Goal: Transaction & Acquisition: Purchase product/service

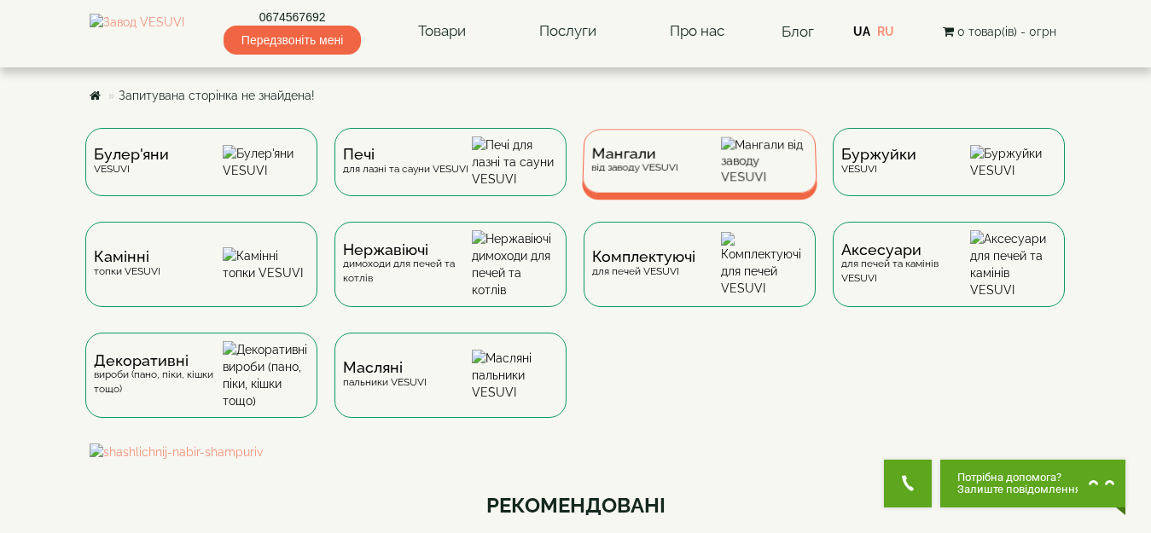
click at [678, 174] on div "Мангали від заводу VESUVI" at bounding box center [633, 161] width 87 height 26
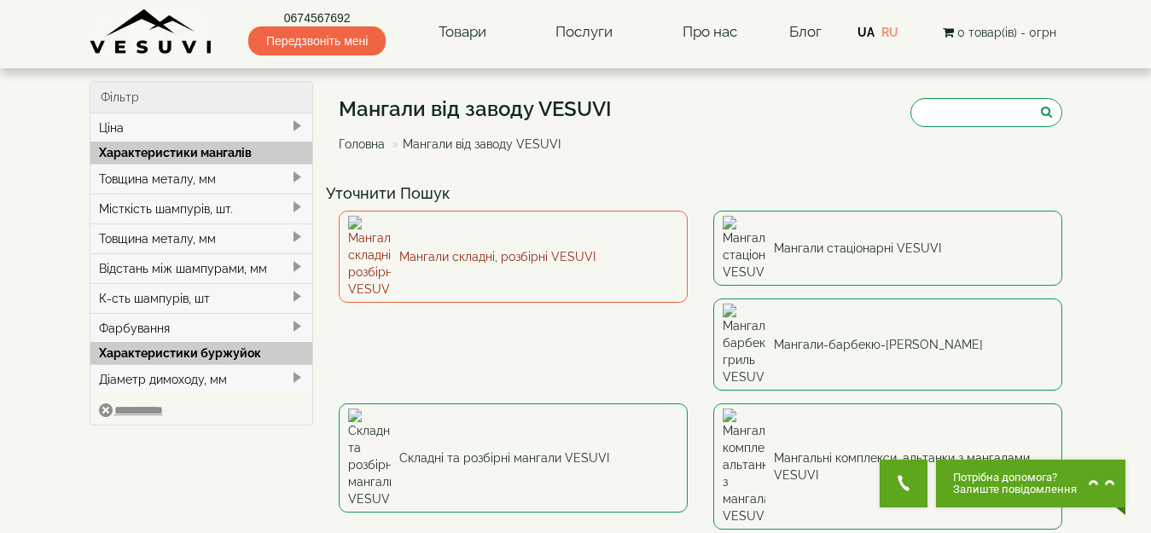
click at [467, 238] on link "Мангали складні, розбірні VESUVI" at bounding box center [513, 257] width 349 height 92
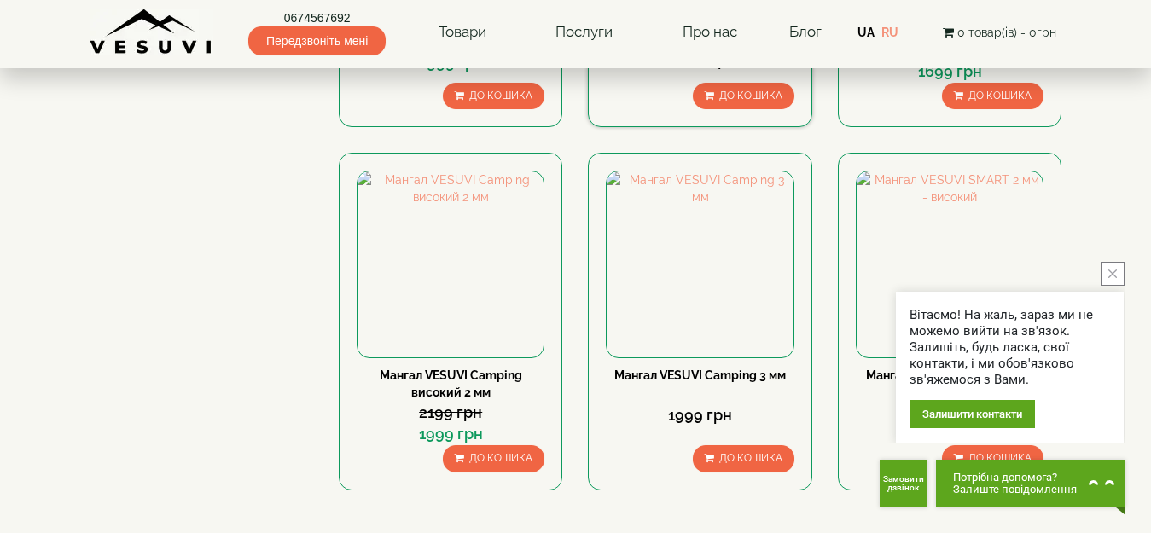
scroll to position [1707, 0]
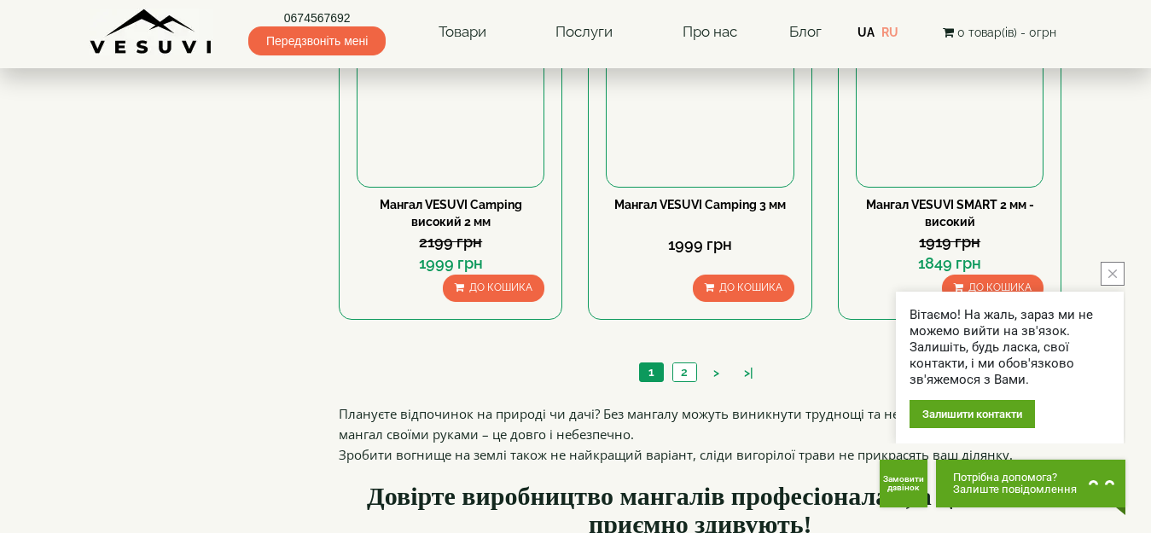
drag, startPoint x: 270, startPoint y: 198, endPoint x: 258, endPoint y: 196, distance: 12.9
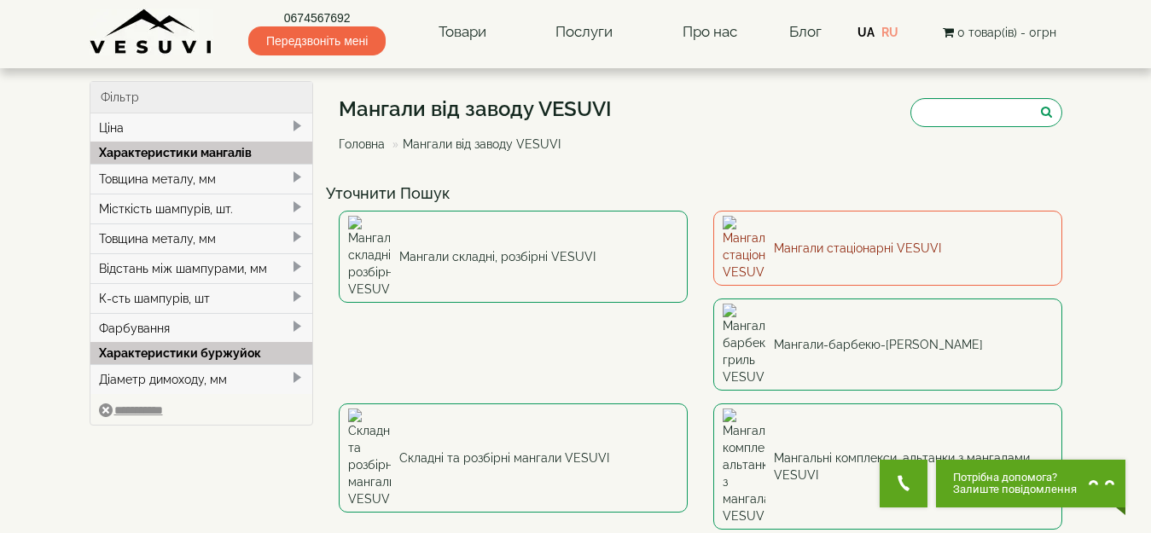
click at [856, 230] on link "Мангали стаціонарні VESUVI" at bounding box center [887, 248] width 349 height 75
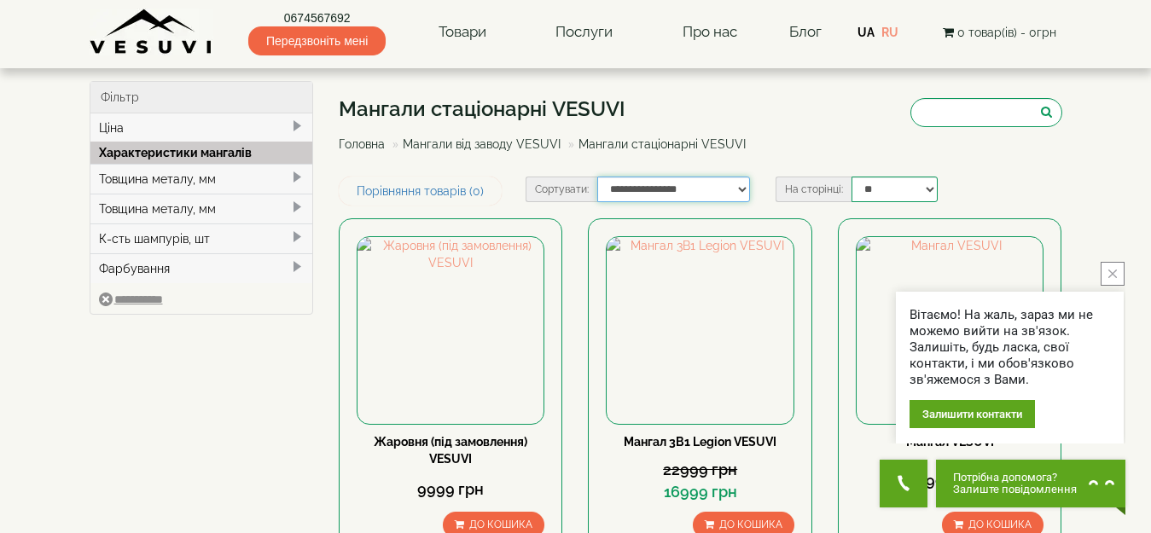
click at [735, 188] on select "**********" at bounding box center [673, 190] width 153 height 26
select select "**********"
click at [597, 177] on select "**********" at bounding box center [673, 190] width 153 height 26
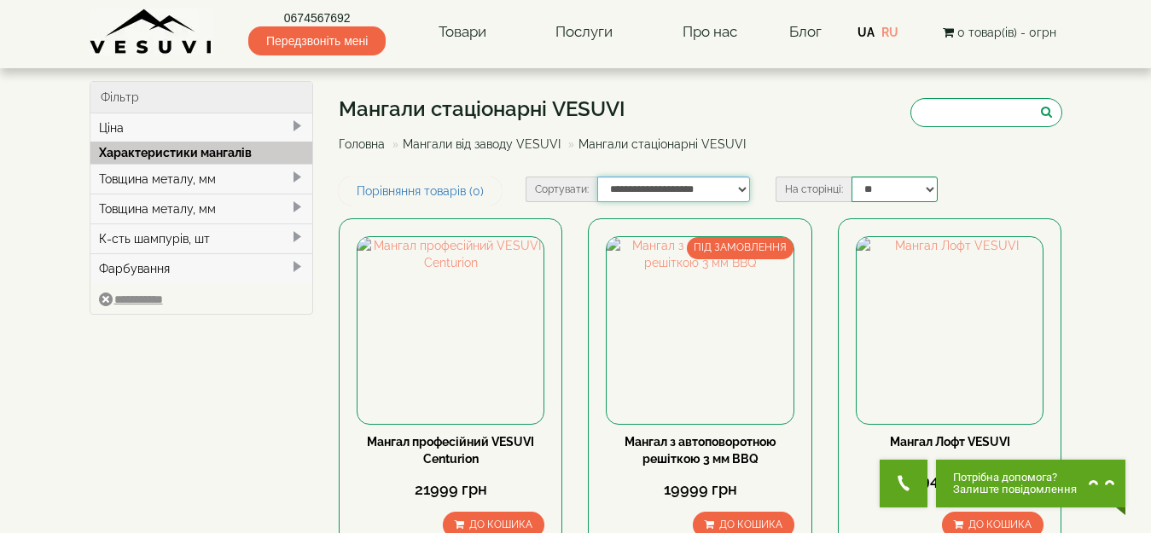
click at [671, 179] on select "**********" at bounding box center [673, 190] width 153 height 26
select select "**********"
click at [597, 177] on select "**********" at bounding box center [673, 190] width 153 height 26
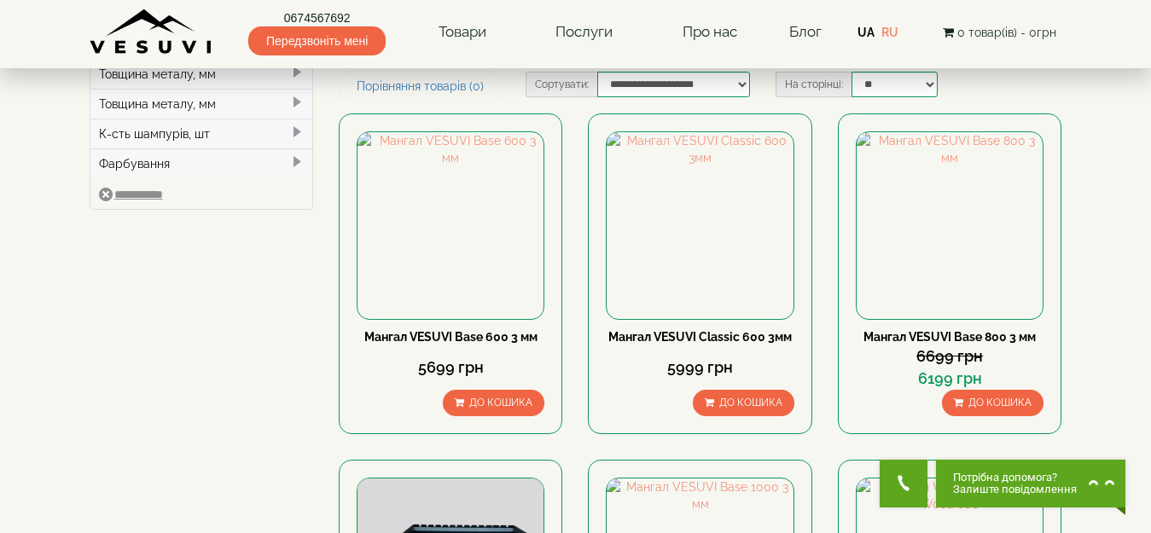
scroll to position [85, 0]
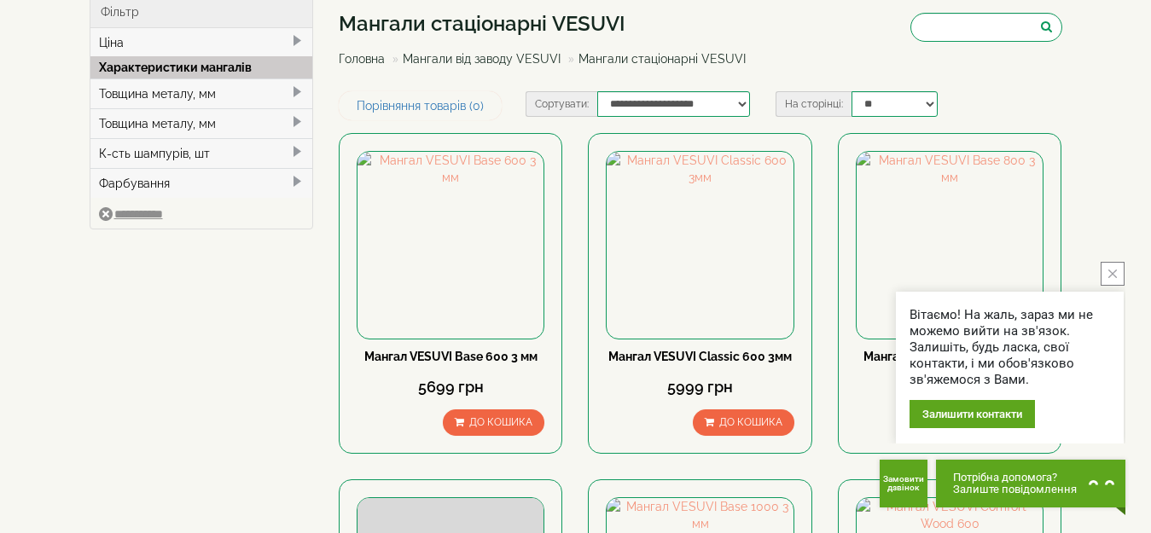
click at [1111, 273] on icon "close button" at bounding box center [1112, 274] width 9 height 9
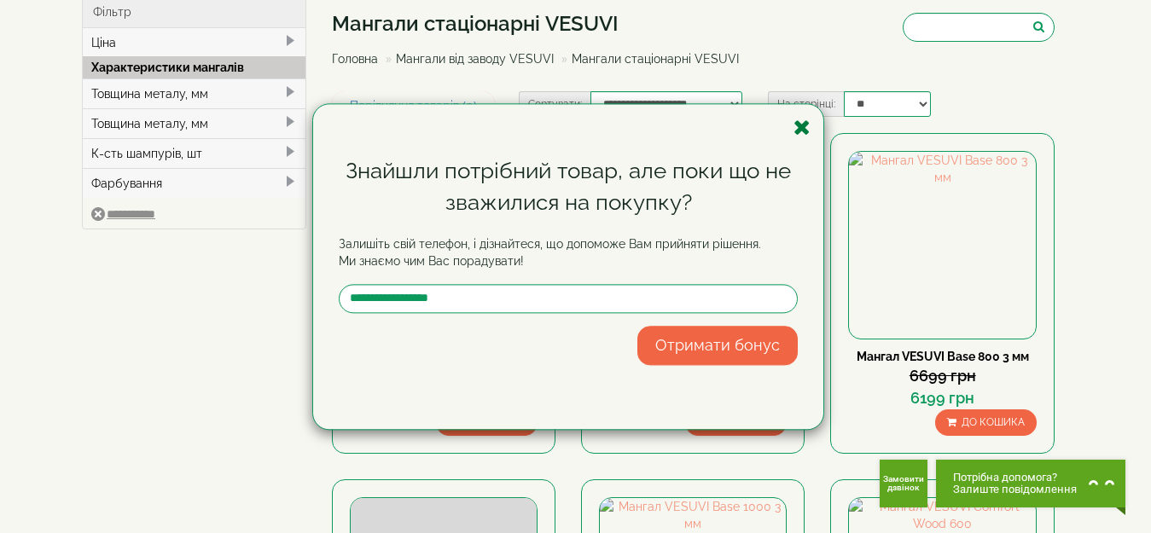
click at [807, 129] on icon "button" at bounding box center [802, 127] width 17 height 21
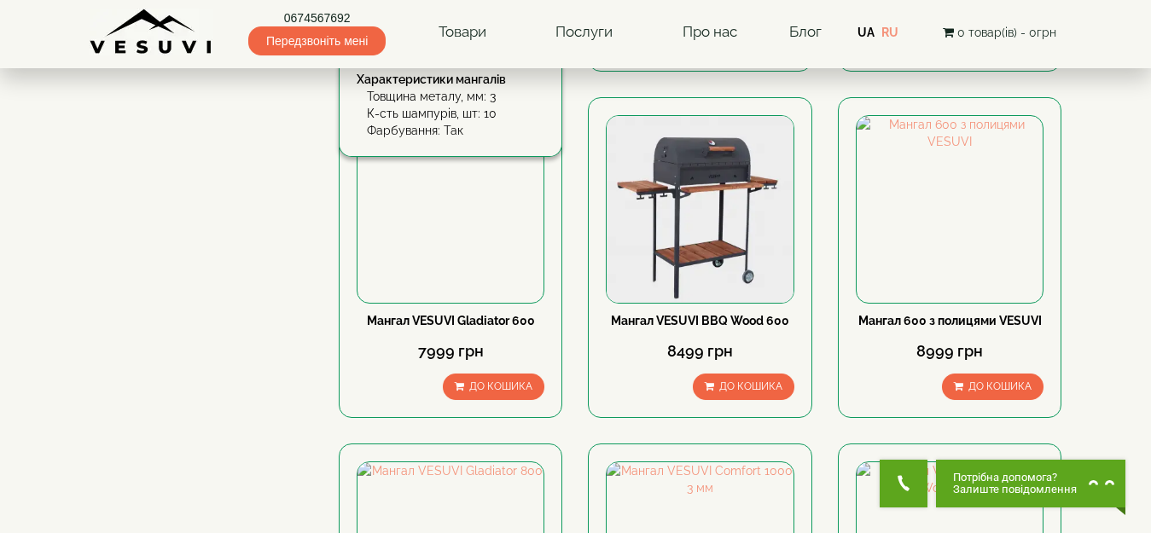
scroll to position [1195, 0]
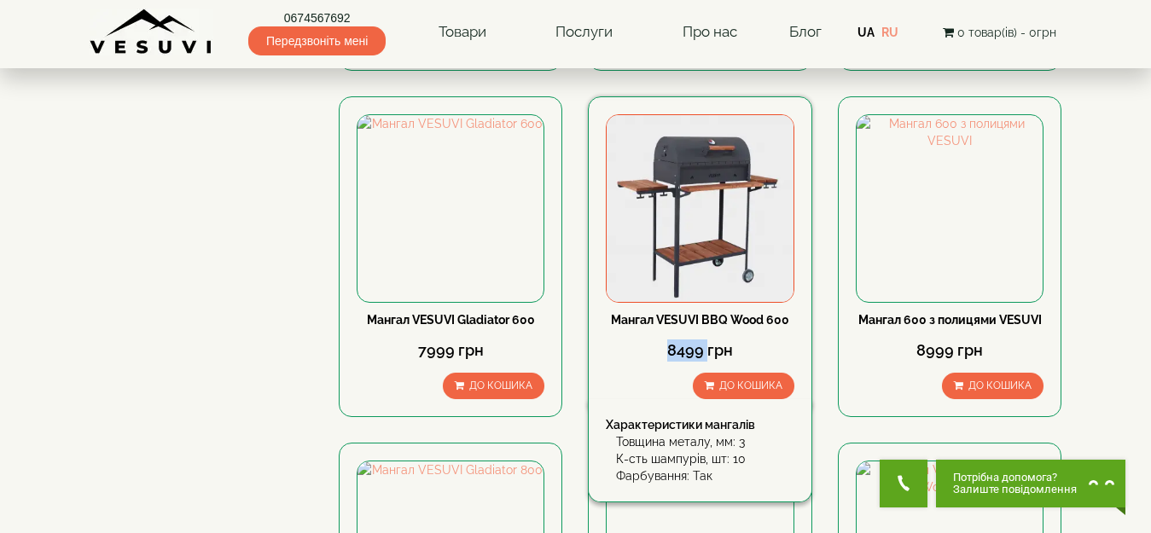
drag, startPoint x: 651, startPoint y: 352, endPoint x: 709, endPoint y: 346, distance: 58.3
click at [709, 346] on div "8499 грн" at bounding box center [700, 351] width 188 height 22
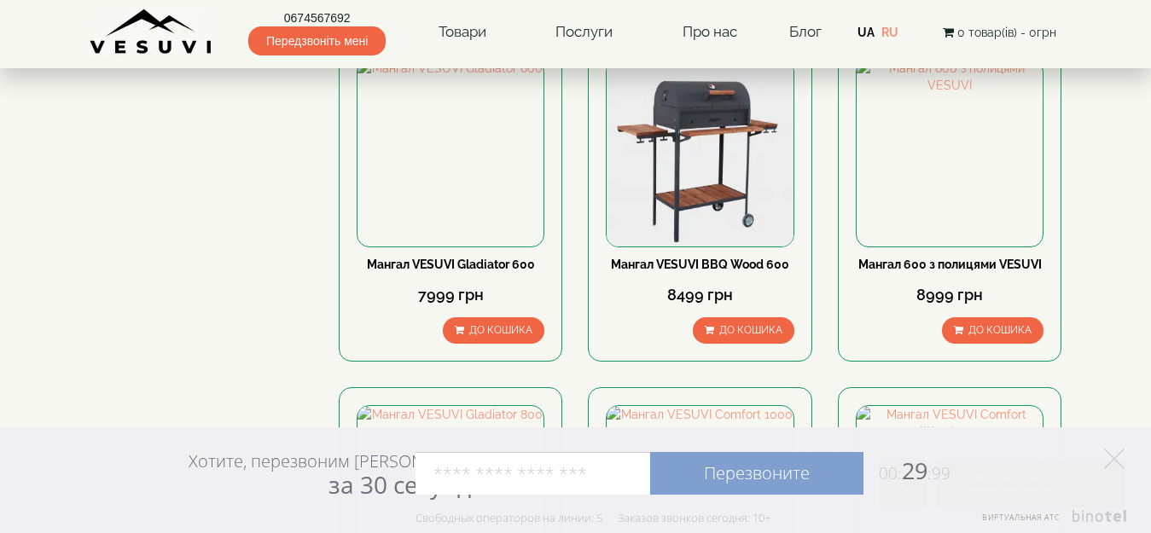
scroll to position [1280, 0]
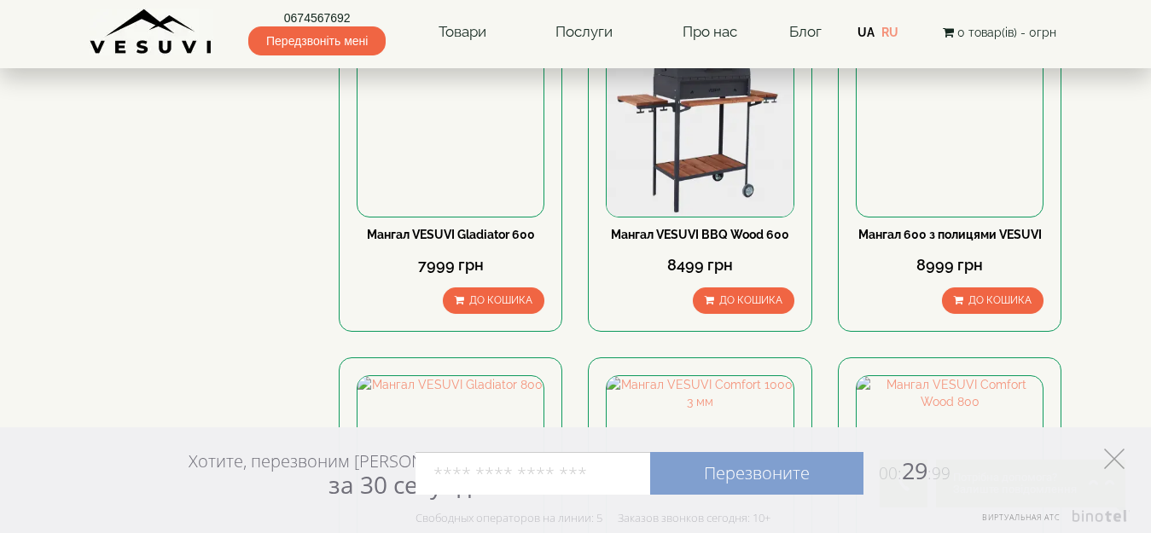
click at [1114, 457] on polygon at bounding box center [1114, 459] width 20 height 20
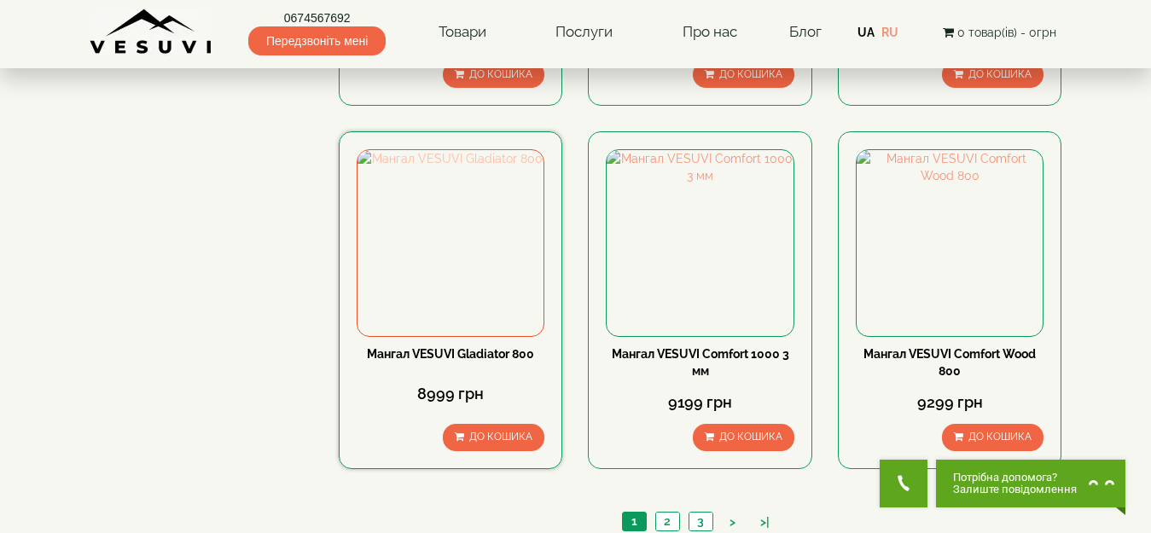
scroll to position [1536, 0]
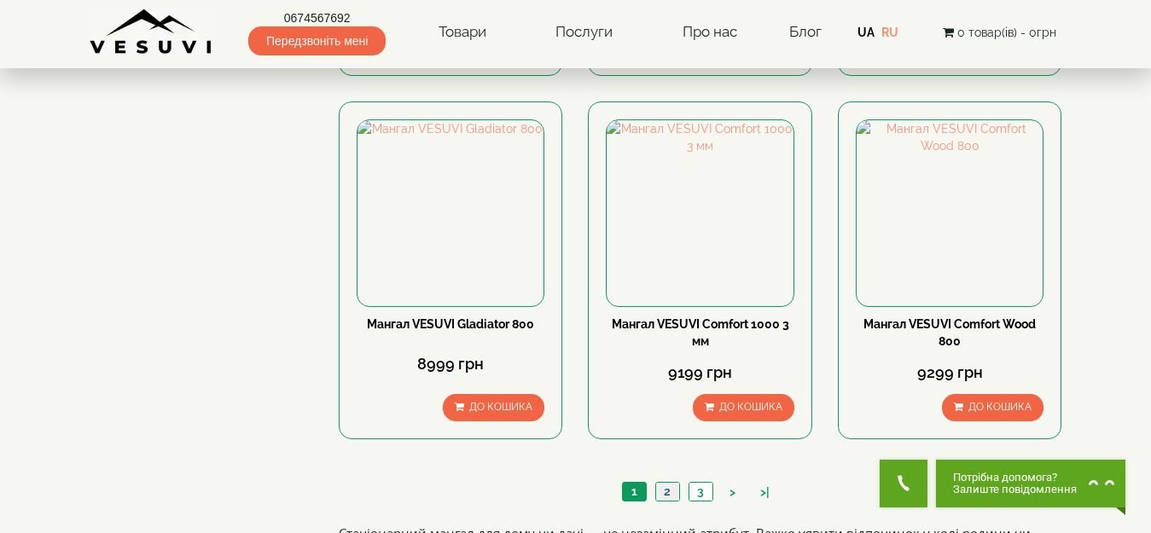
click at [667, 486] on link "2" at bounding box center [667, 492] width 24 height 18
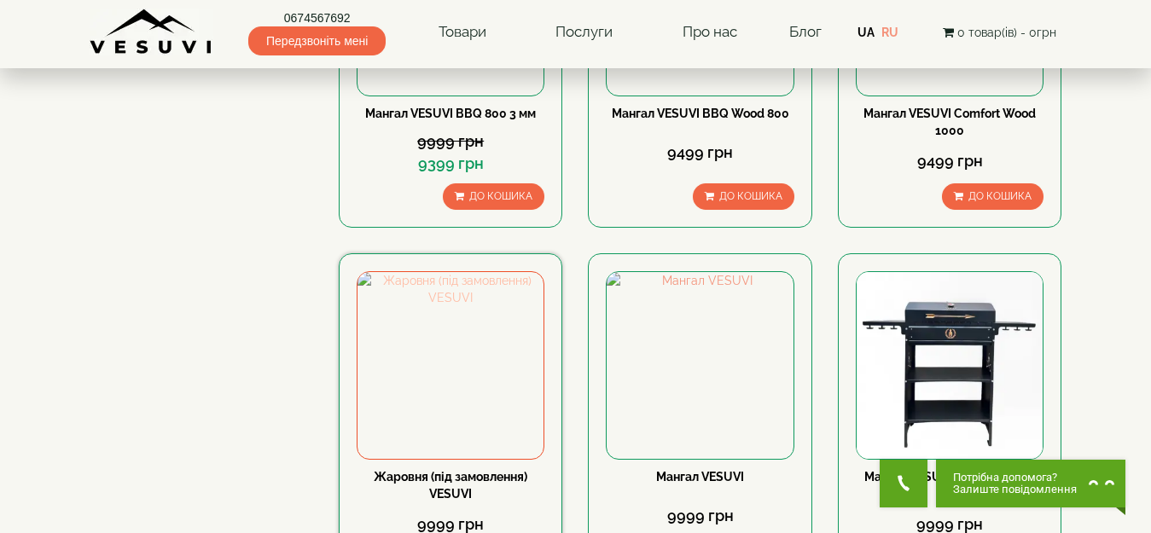
scroll to position [171, 0]
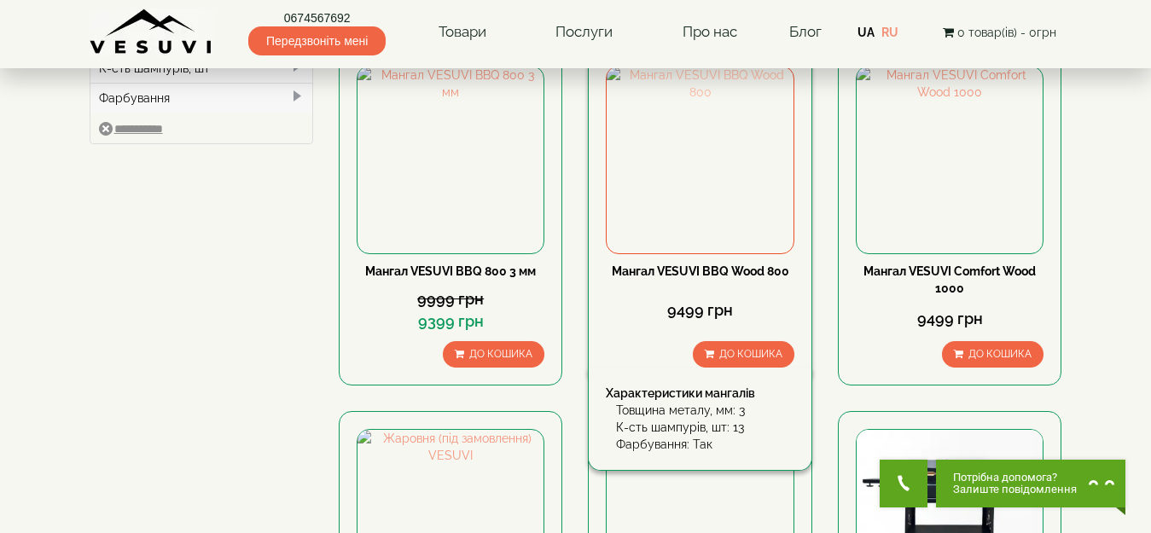
click at [693, 165] on img at bounding box center [700, 160] width 186 height 186
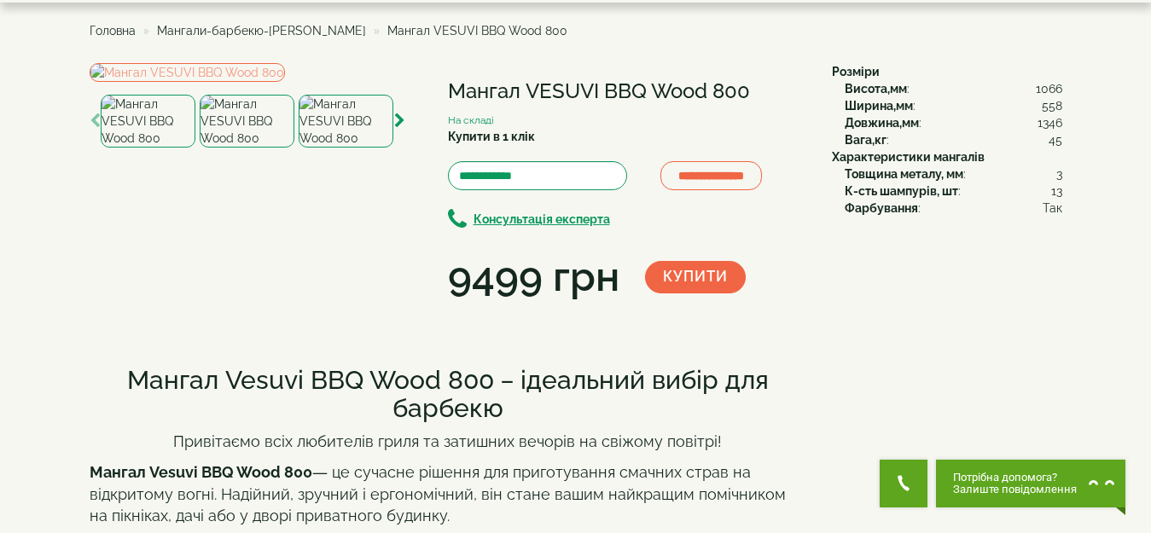
scroll to position [85, 0]
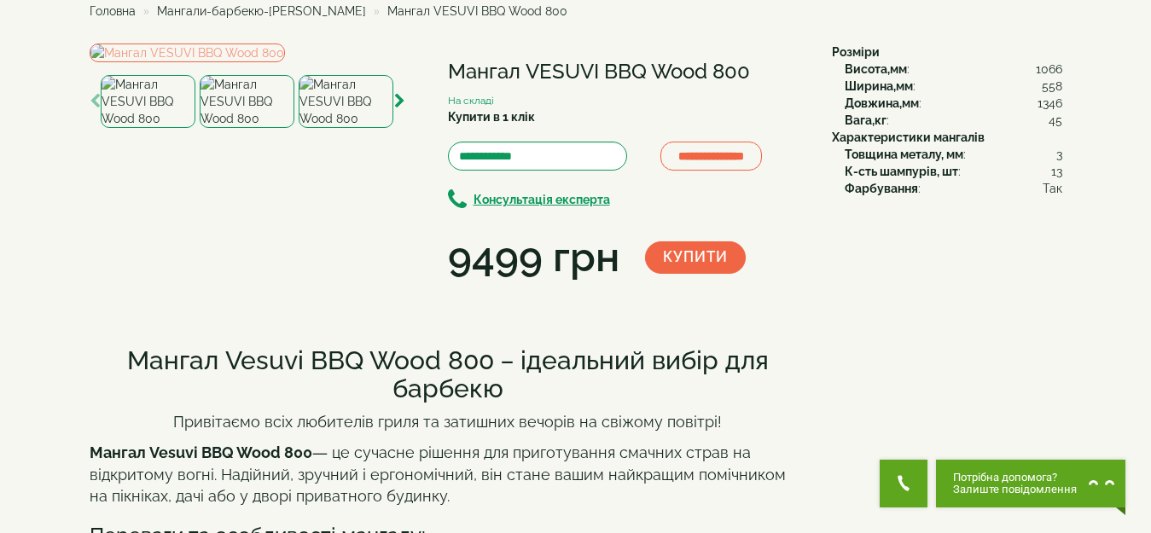
click at [342, 128] on img at bounding box center [346, 101] width 95 height 53
click at [230, 128] on img at bounding box center [247, 101] width 95 height 53
click at [140, 128] on img at bounding box center [148, 101] width 95 height 53
drag, startPoint x: 79, startPoint y: 62, endPoint x: 69, endPoint y: 67, distance: 11.1
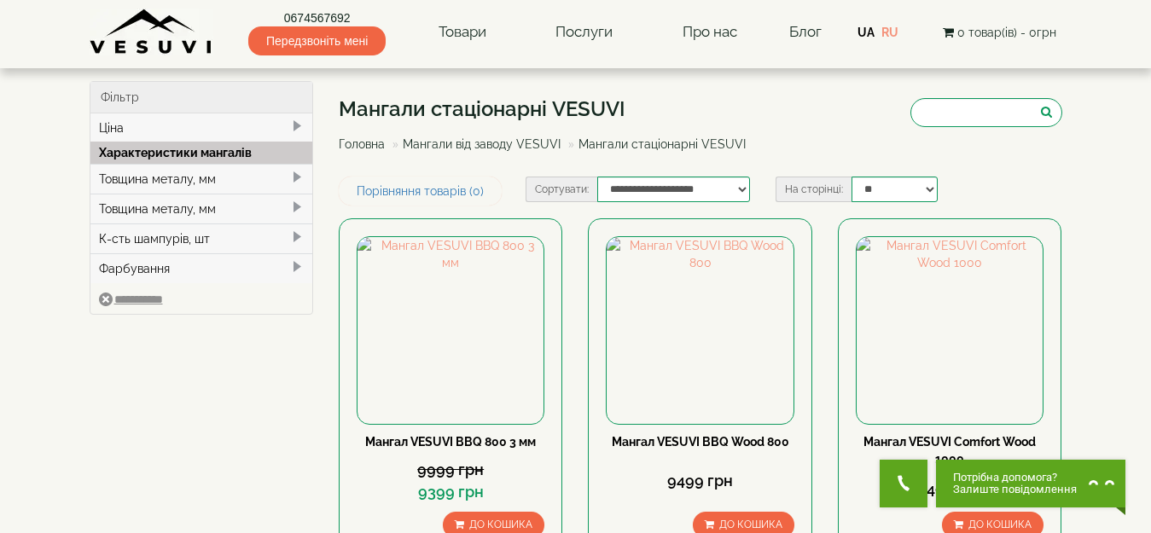
click at [175, 205] on div "Товщина металу, мм" at bounding box center [201, 209] width 223 height 30
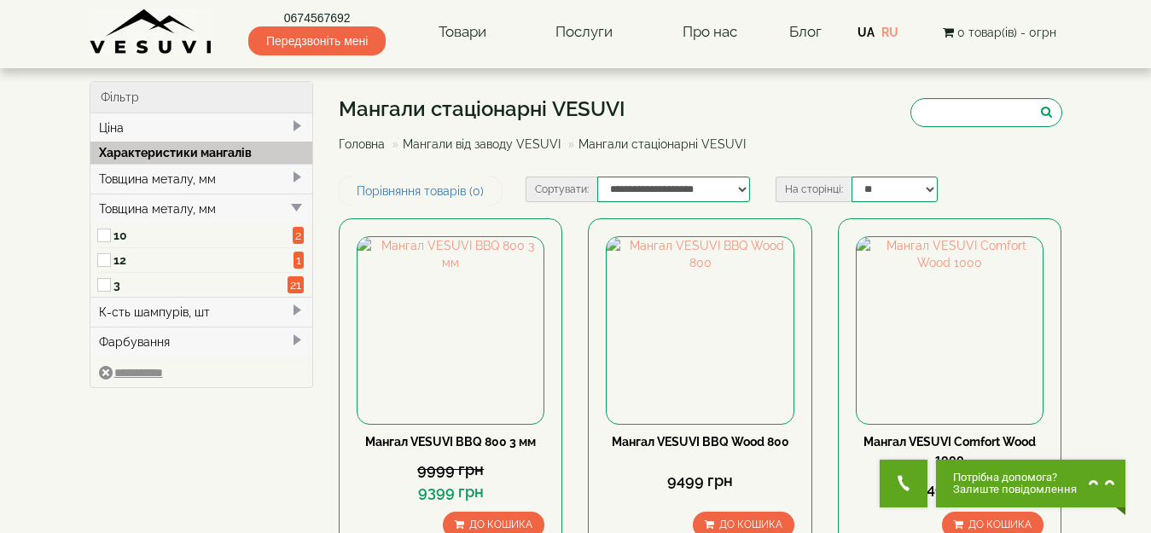
click at [159, 312] on div "К-сть шампурів, шт" at bounding box center [201, 312] width 223 height 30
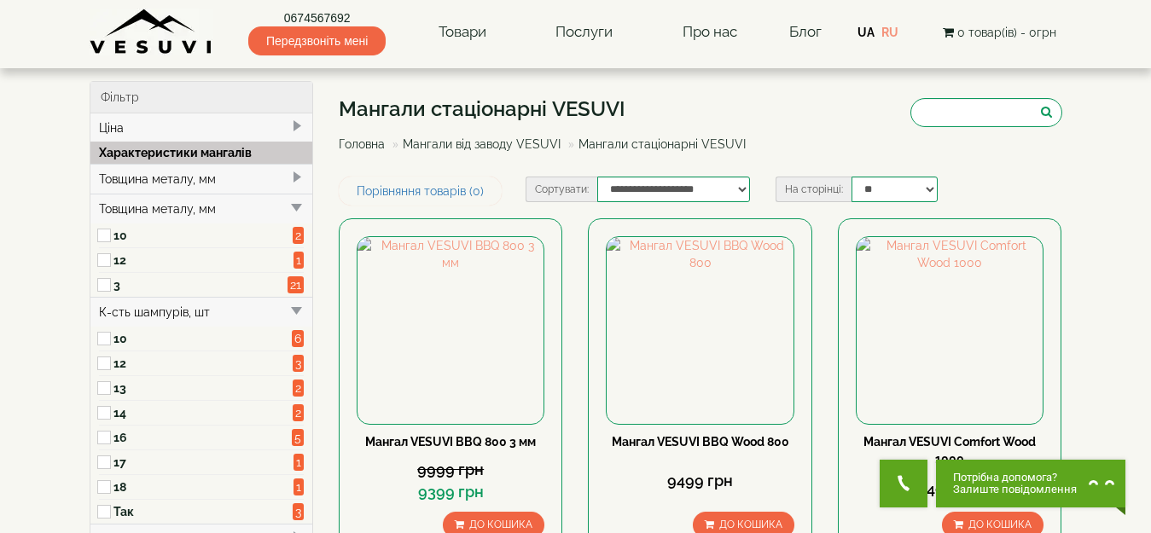
click at [141, 174] on div "Товщина металу, мм" at bounding box center [201, 179] width 223 height 30
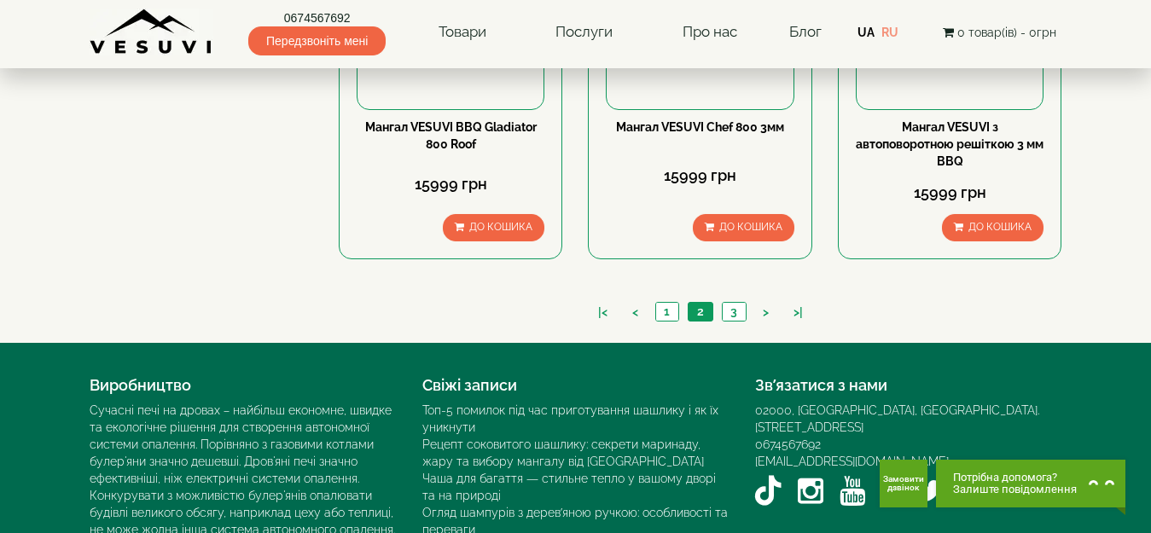
scroll to position [1853, 0]
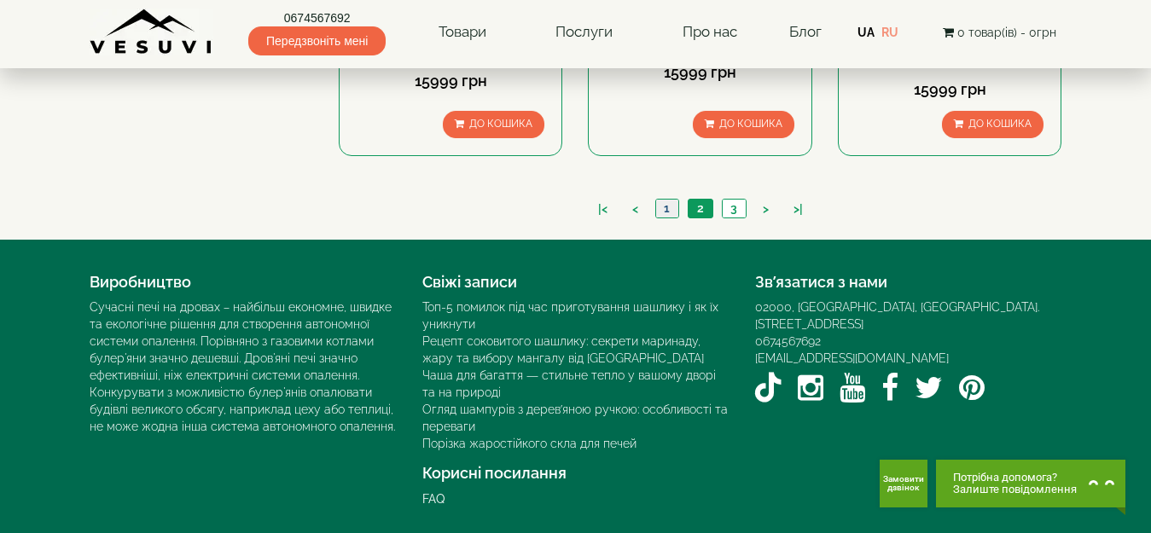
click at [662, 216] on link "1" at bounding box center [666, 209] width 23 height 18
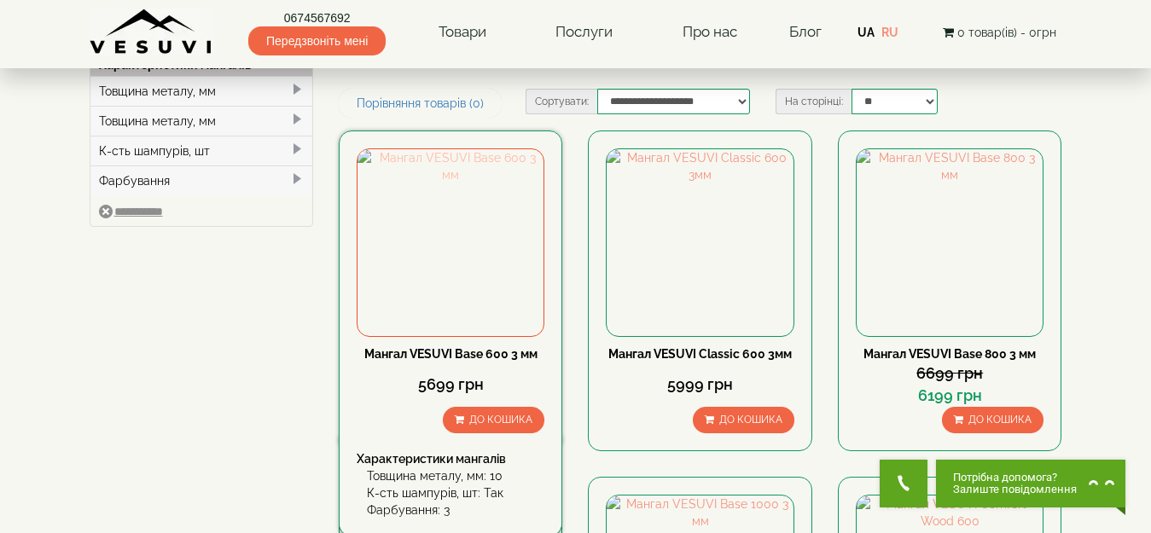
scroll to position [85, 0]
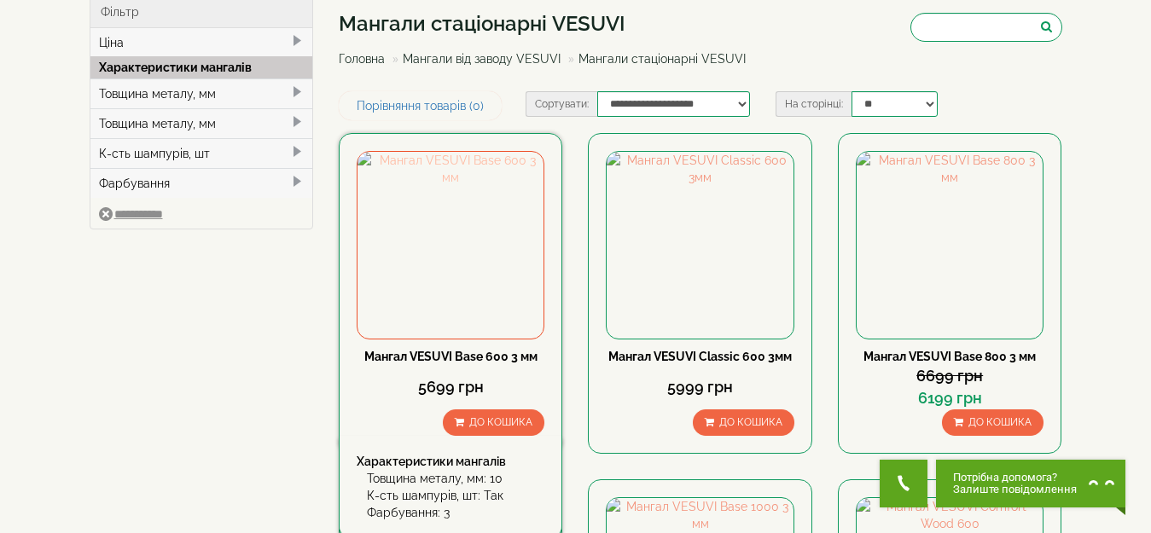
click at [455, 178] on img at bounding box center [451, 245] width 186 height 186
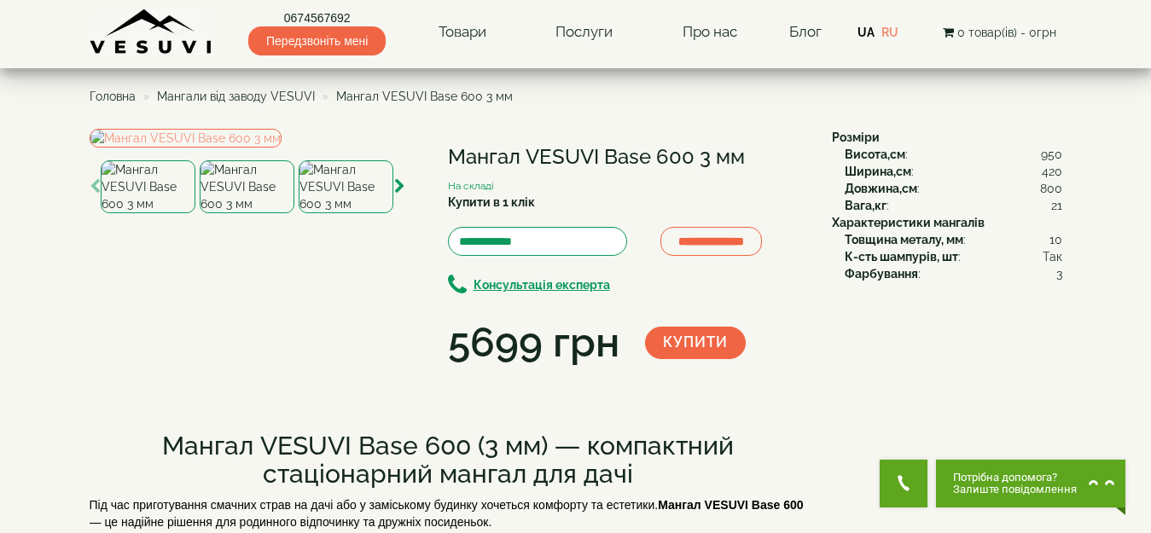
scroll to position [171, 0]
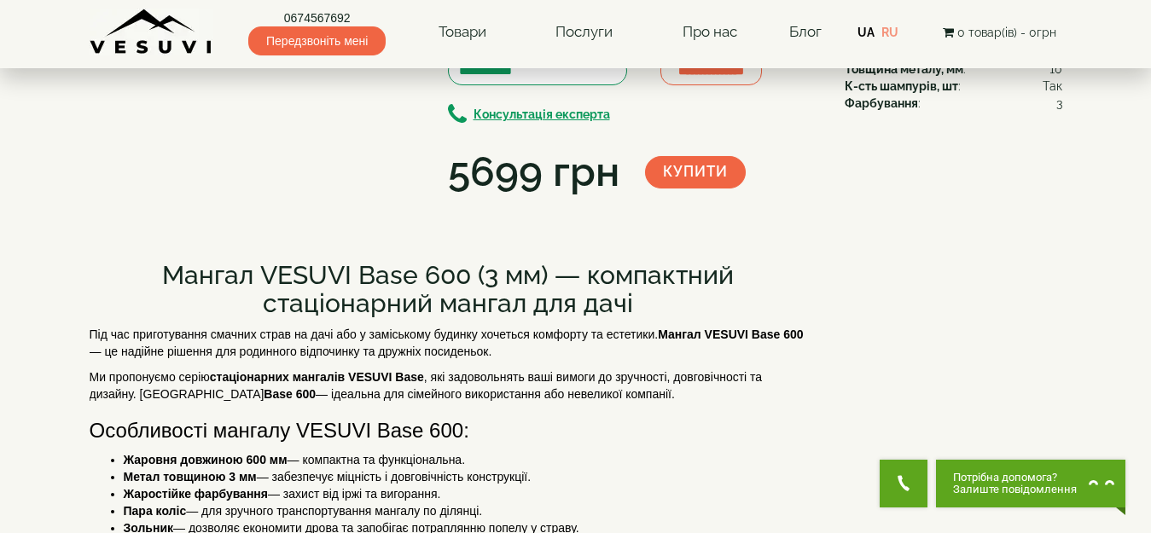
click at [378, 43] on img at bounding box center [346, 16] width 95 height 53
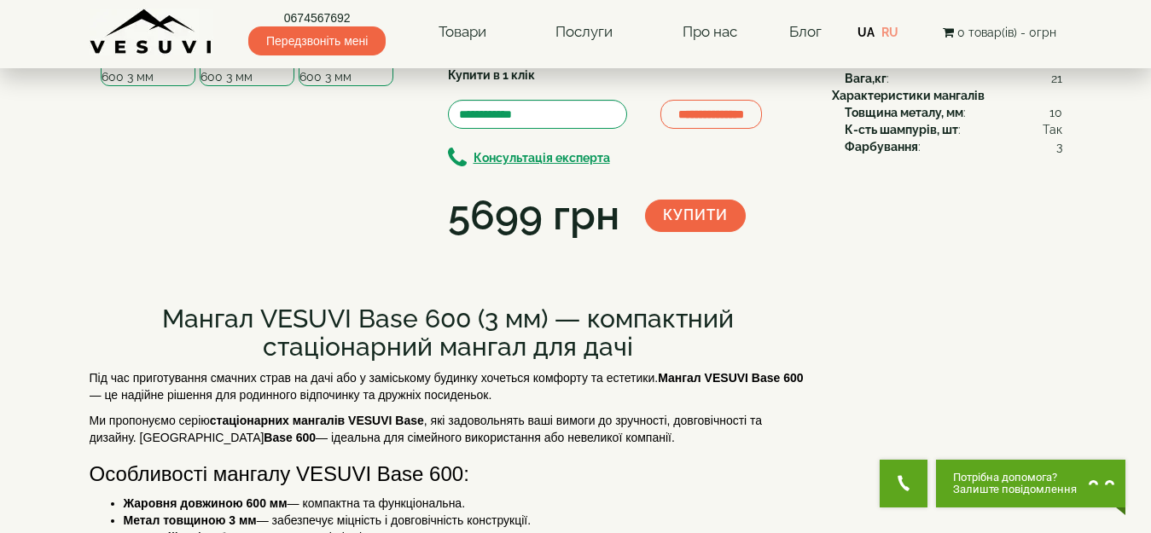
scroll to position [85, 0]
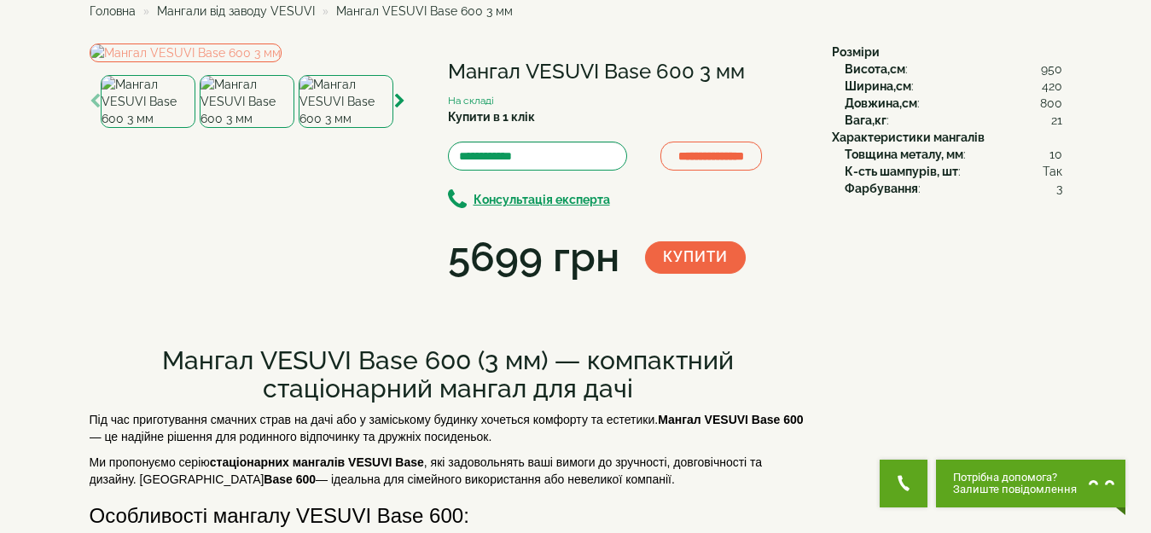
click at [256, 128] on img at bounding box center [247, 101] width 95 height 53
click at [155, 128] on img at bounding box center [148, 101] width 95 height 53
click at [206, 62] on img at bounding box center [186, 53] width 192 height 19
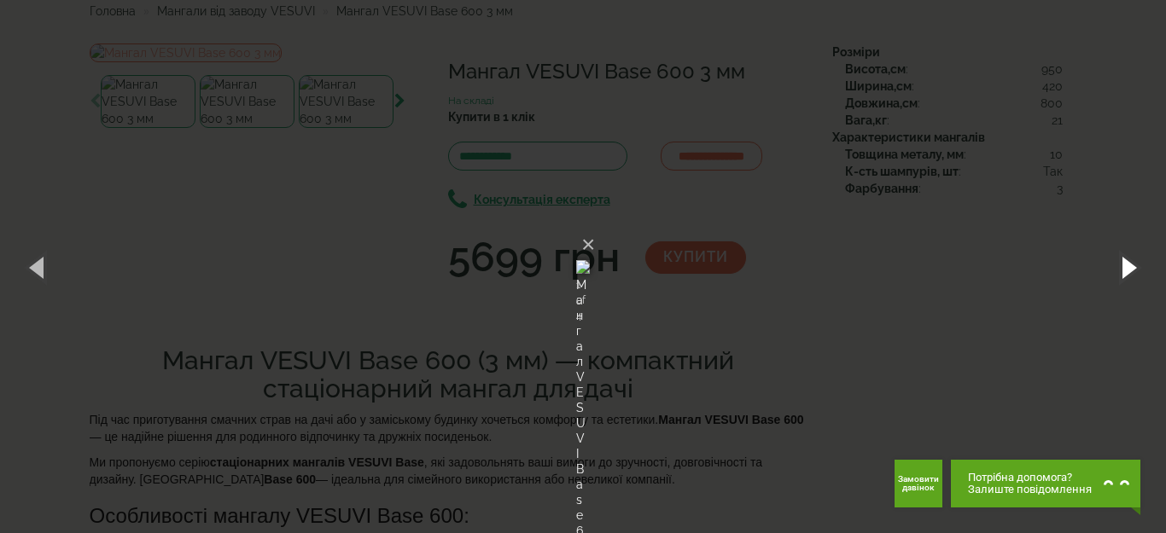
click at [1131, 261] on button "button" at bounding box center [1127, 267] width 77 height 94
click at [1091, 259] on button "button" at bounding box center [1127, 267] width 77 height 94
click at [1114, 266] on button "button" at bounding box center [1127, 267] width 77 height 94
click at [595, 226] on button "×" at bounding box center [588, 245] width 14 height 38
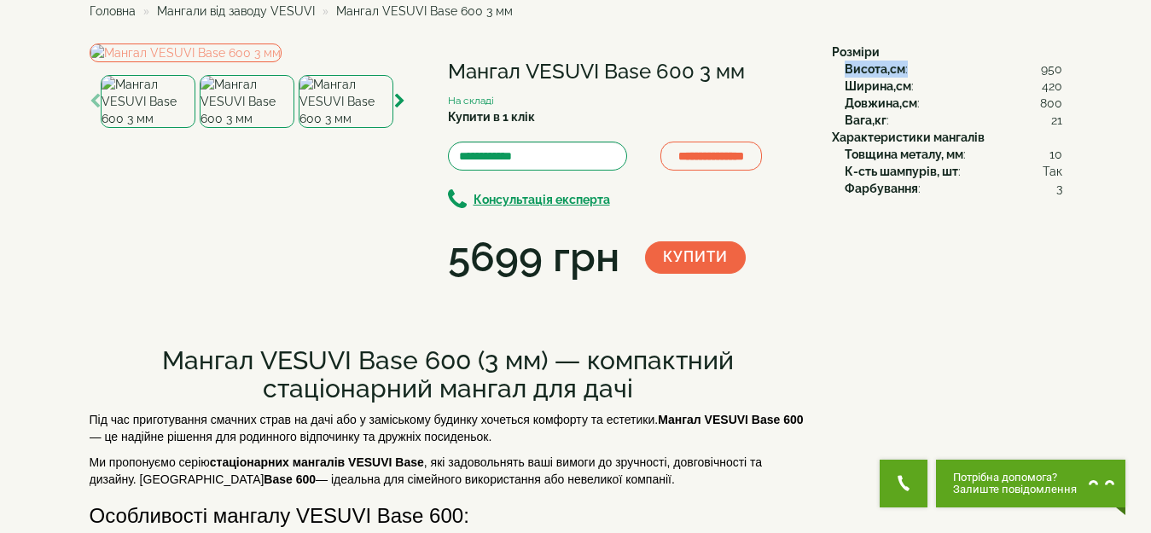
drag, startPoint x: 842, startPoint y: 65, endPoint x: 1071, endPoint y: 67, distance: 228.7
drag, startPoint x: 1073, startPoint y: 107, endPoint x: 954, endPoint y: 108, distance: 118.6
click at [1010, 121] on div "Вага,кг : 21" at bounding box center [954, 120] width 218 height 17
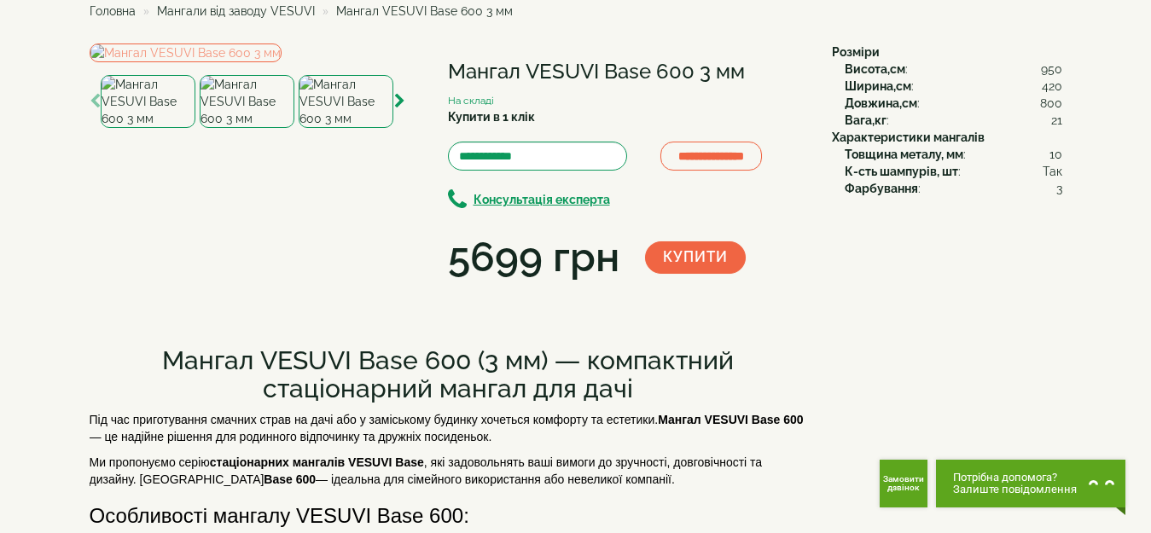
click at [352, 128] on img at bounding box center [346, 101] width 95 height 53
click at [239, 128] on img at bounding box center [247, 101] width 95 height 53
click at [148, 128] on img at bounding box center [148, 101] width 95 height 53
click at [226, 128] on img at bounding box center [247, 101] width 95 height 53
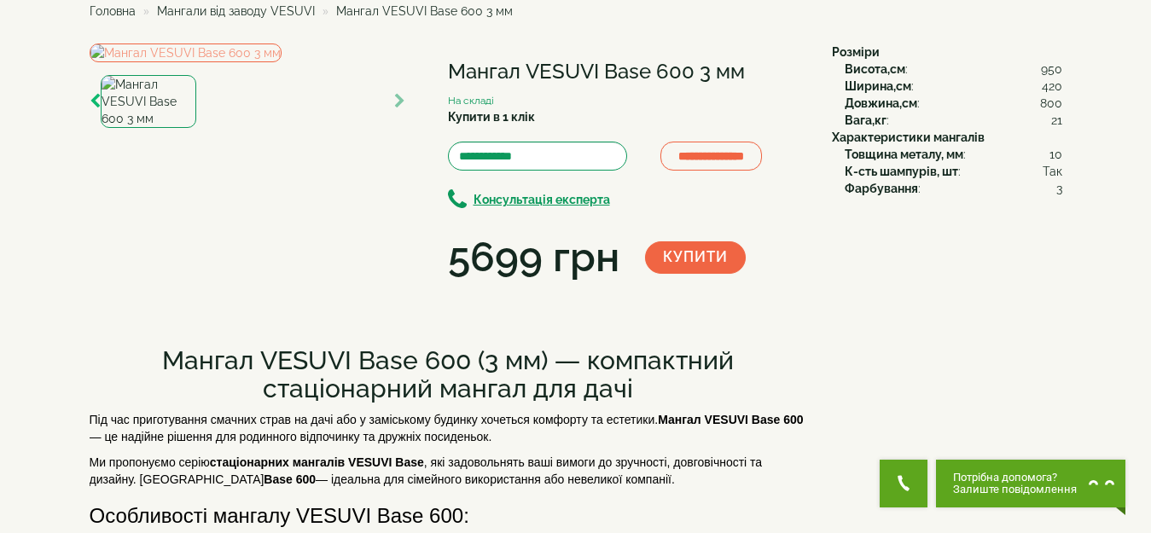
click at [91, 109] on icon "button" at bounding box center [95, 101] width 11 height 15
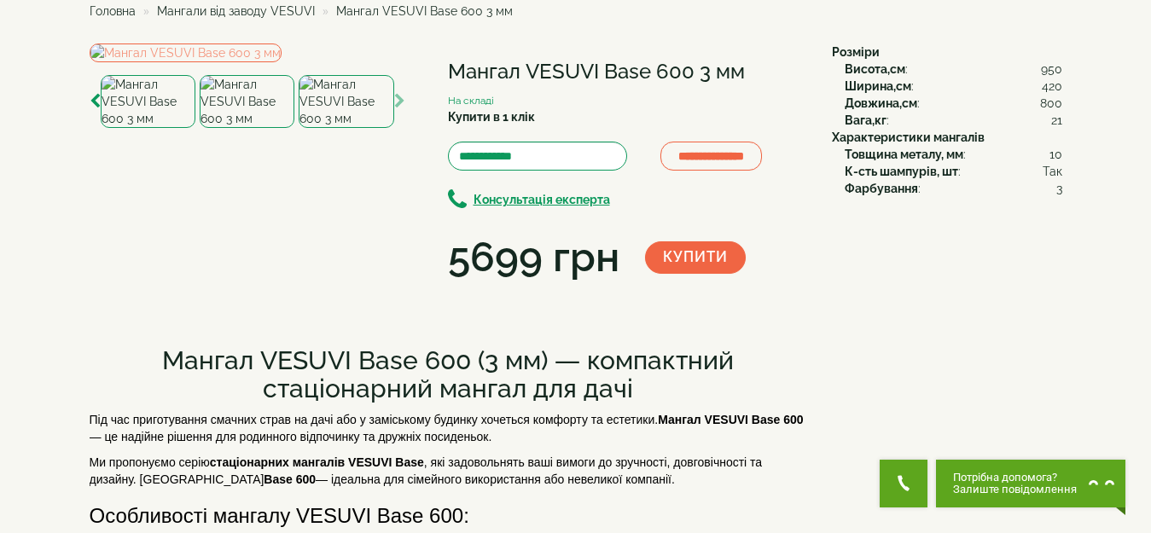
click at [402, 109] on icon "button" at bounding box center [399, 101] width 11 height 15
click at [399, 109] on icon "button" at bounding box center [399, 101] width 11 height 15
click at [254, 128] on img at bounding box center [247, 101] width 95 height 53
click at [369, 128] on img at bounding box center [346, 101] width 95 height 53
click at [259, 128] on img at bounding box center [247, 101] width 95 height 53
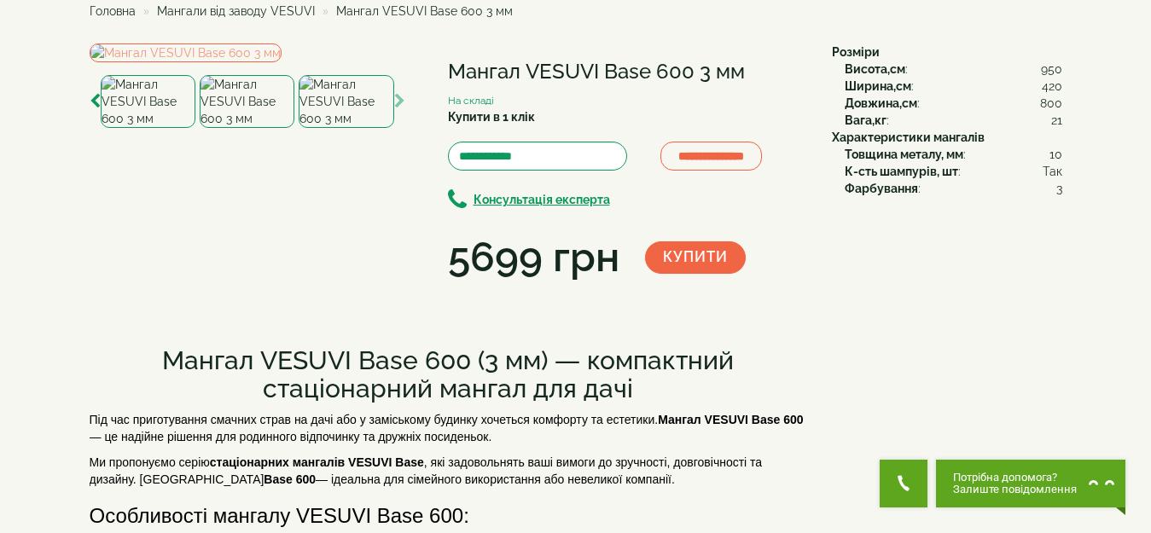
click at [174, 128] on img at bounding box center [148, 101] width 95 height 53
click at [160, 128] on img at bounding box center [148, 101] width 95 height 53
drag, startPoint x: 233, startPoint y: 416, endPoint x: 241, endPoint y: 395, distance: 21.9
click at [234, 128] on img at bounding box center [247, 101] width 95 height 53
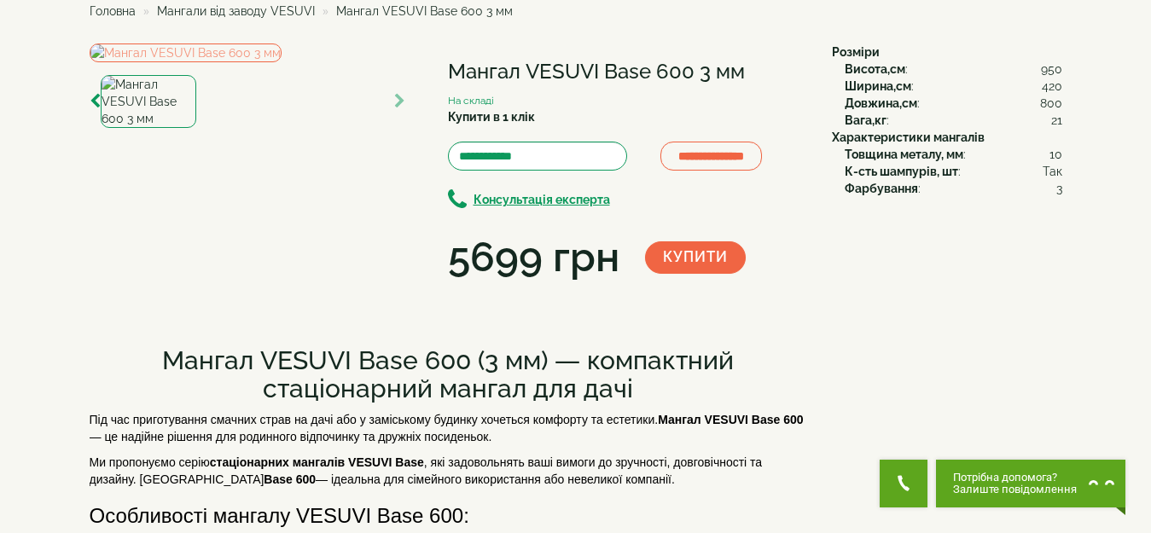
click at [161, 128] on img at bounding box center [148, 101] width 95 height 53
click at [172, 128] on img at bounding box center [148, 101] width 95 height 53
click at [400, 109] on icon "button" at bounding box center [399, 101] width 11 height 15
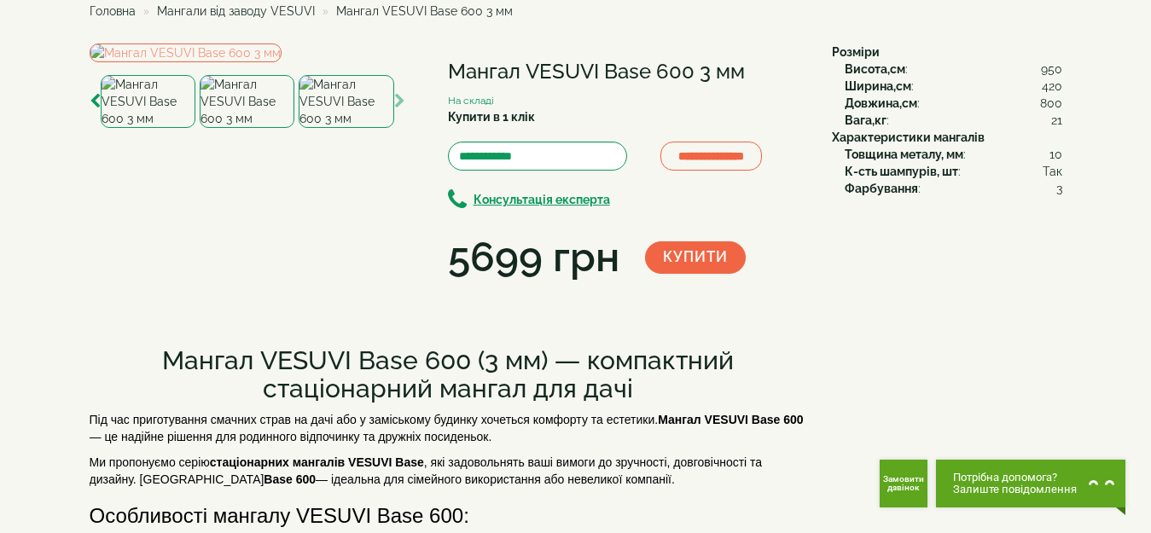
click at [257, 128] on img at bounding box center [247, 101] width 95 height 53
drag, startPoint x: 298, startPoint y: 137, endPoint x: 285, endPoint y: 134, distance: 13.2
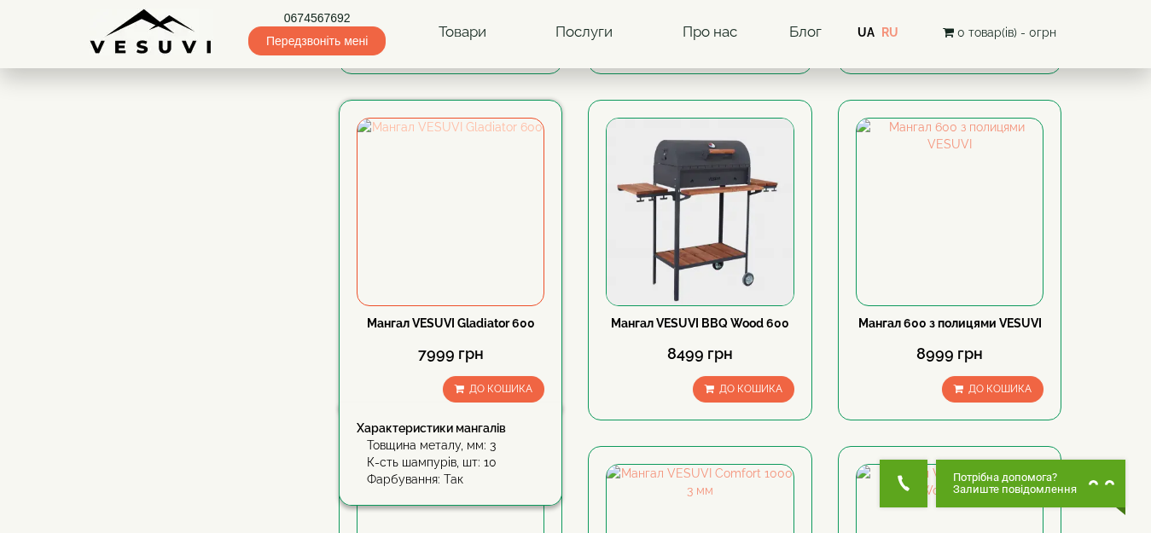
scroll to position [1195, 0]
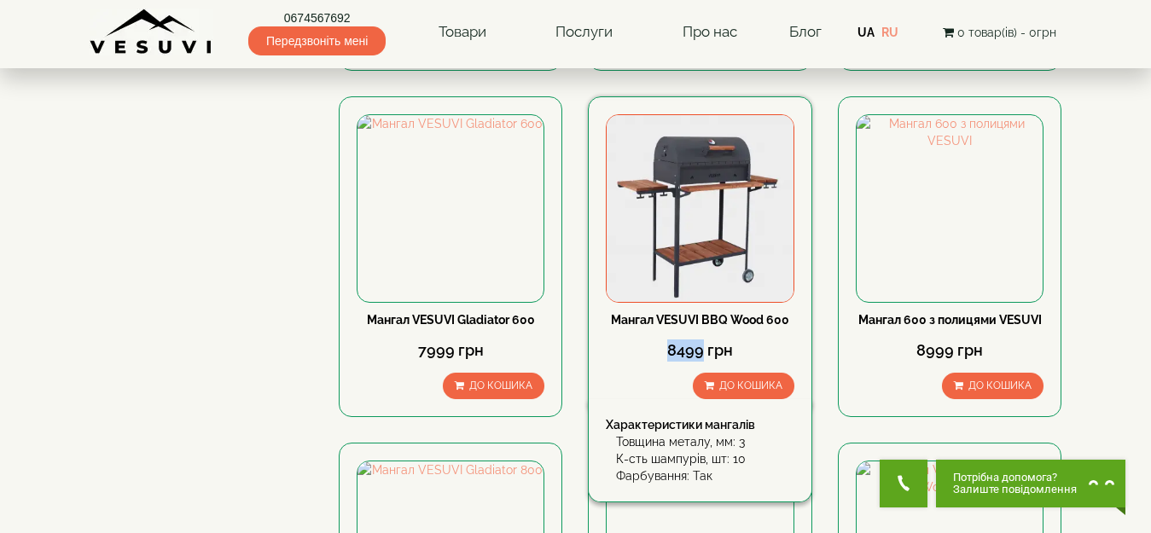
drag, startPoint x: 668, startPoint y: 343, endPoint x: 710, endPoint y: 345, distance: 41.8
click at [707, 346] on div "8499 грн" at bounding box center [700, 351] width 188 height 22
